Goal: Task Accomplishment & Management: Complete application form

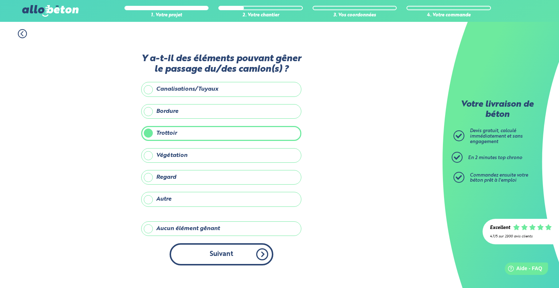
click at [215, 256] on button "Suivant" at bounding box center [221, 254] width 104 height 22
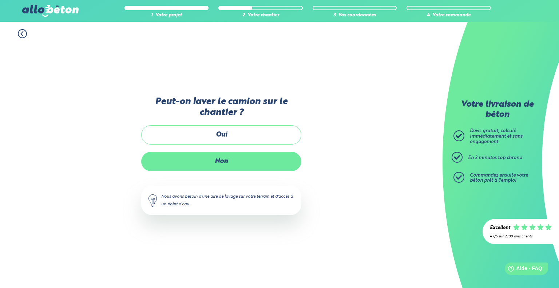
click at [223, 161] on label "Non" at bounding box center [221, 161] width 160 height 19
click at [0, 0] on input "Non" at bounding box center [0, 0] width 0 height 0
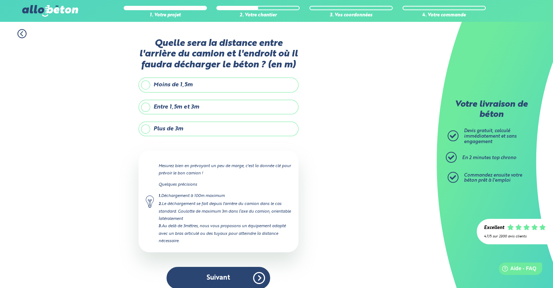
click at [186, 105] on label "Entre 1,5m et 3m" at bounding box center [219, 107] width 160 height 15
click at [0, 0] on input "Entre 1,5m et 3m" at bounding box center [0, 0] width 0 height 0
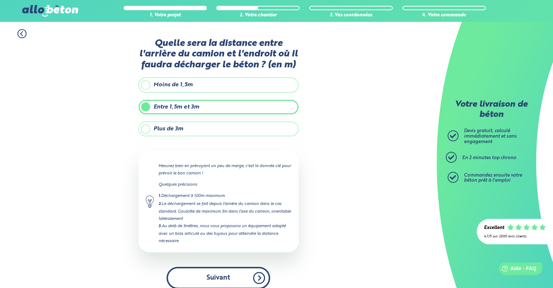
click at [225, 275] on button "Suivant" at bounding box center [219, 278] width 104 height 22
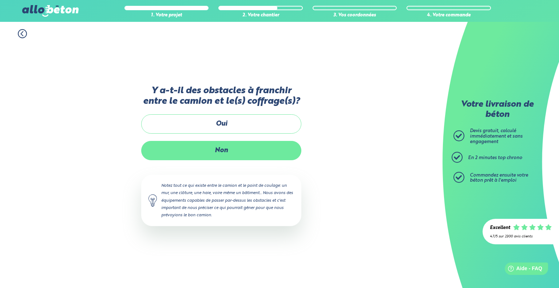
click at [217, 148] on label "Non" at bounding box center [221, 150] width 160 height 19
click at [0, 0] on input "Non" at bounding box center [0, 0] width 0 height 0
